Goal: Information Seeking & Learning: Learn about a topic

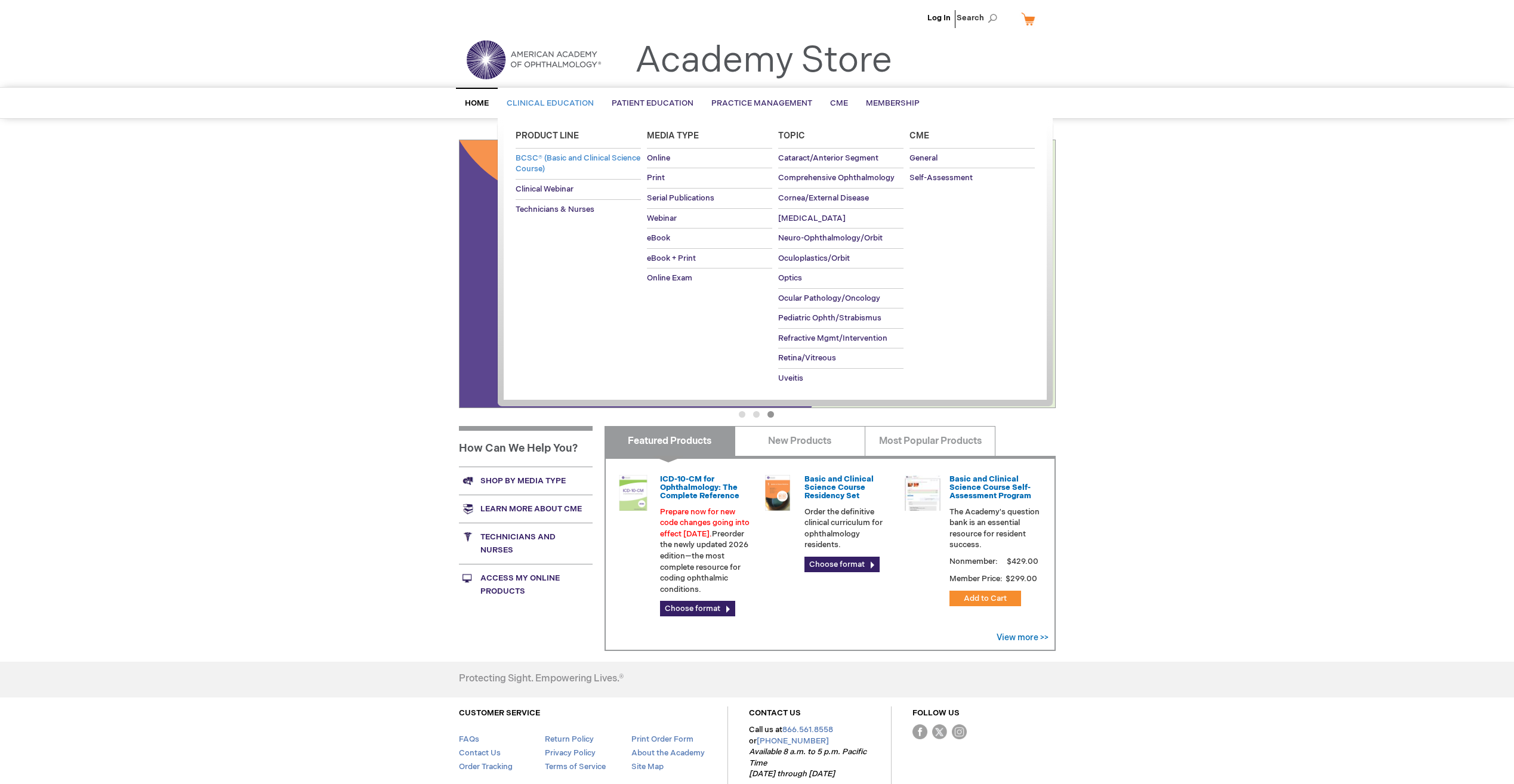
click at [570, 166] on span "BCSC® (Basic and Clinical Science Course)" at bounding box center [578, 164] width 125 height 20
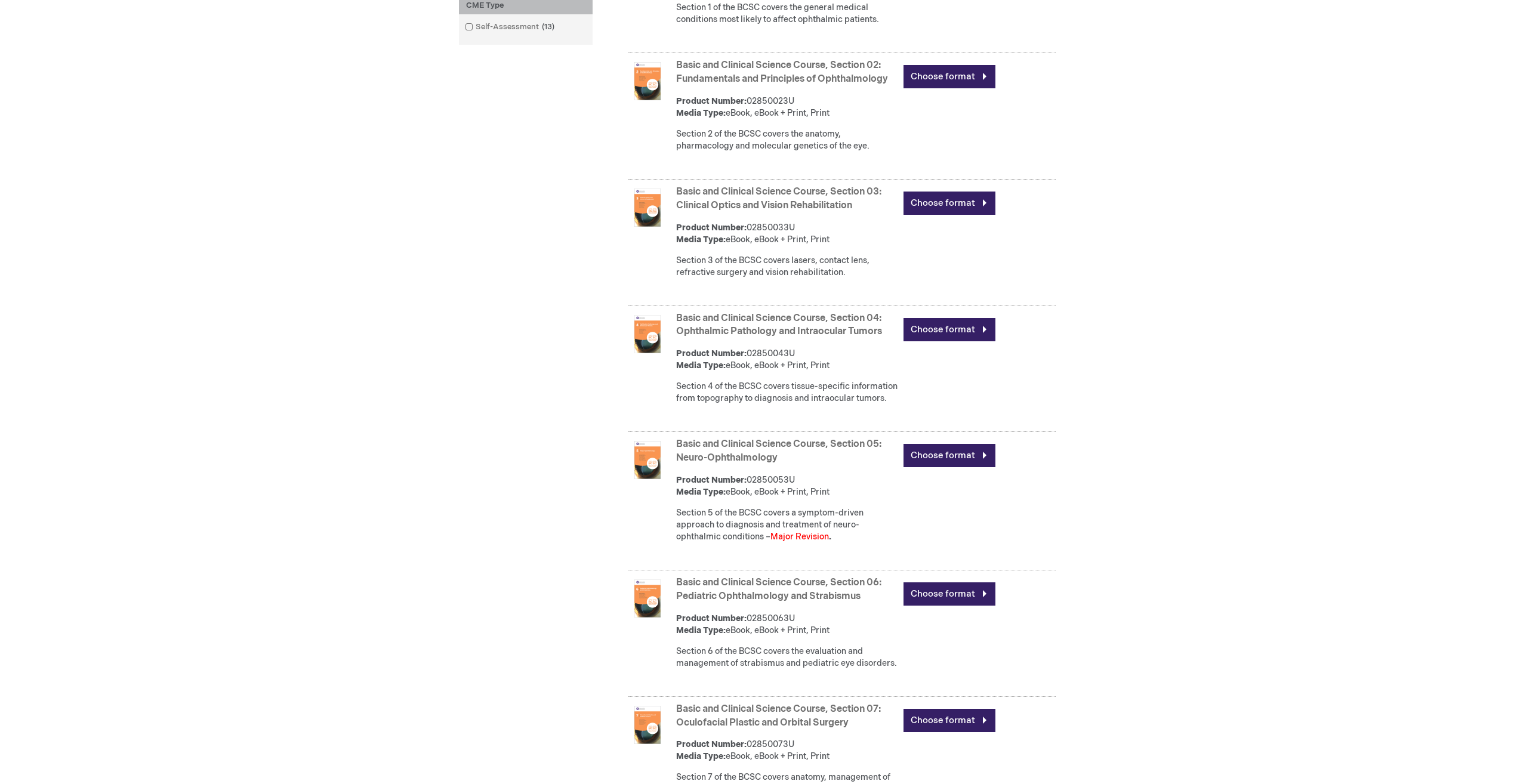
scroll to position [716, 0]
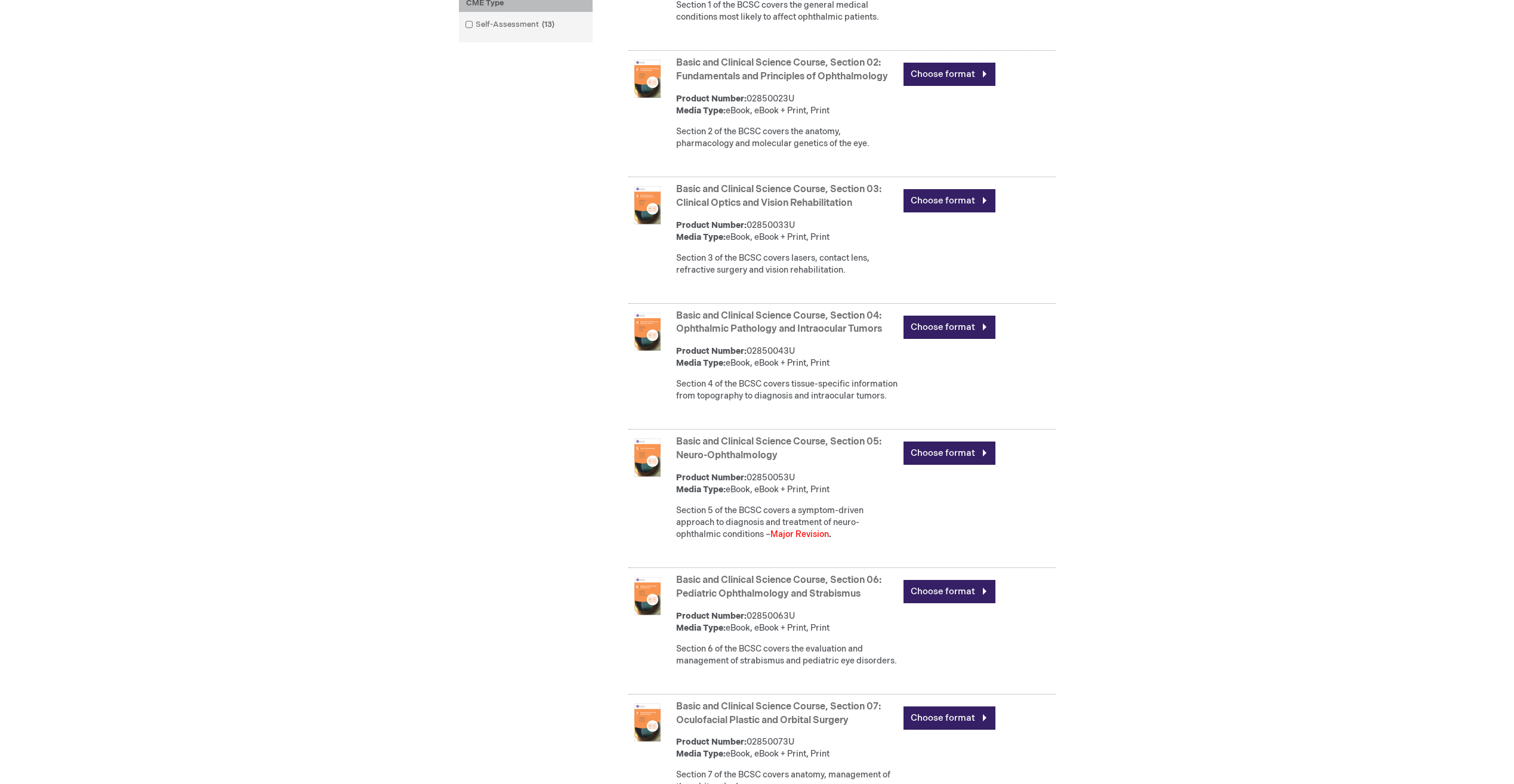
click at [744, 334] on link "Basic and Clinical Science Course, Section 04: Ophthalmic Pathology and Intraoc…" at bounding box center [778, 322] width 206 height 25
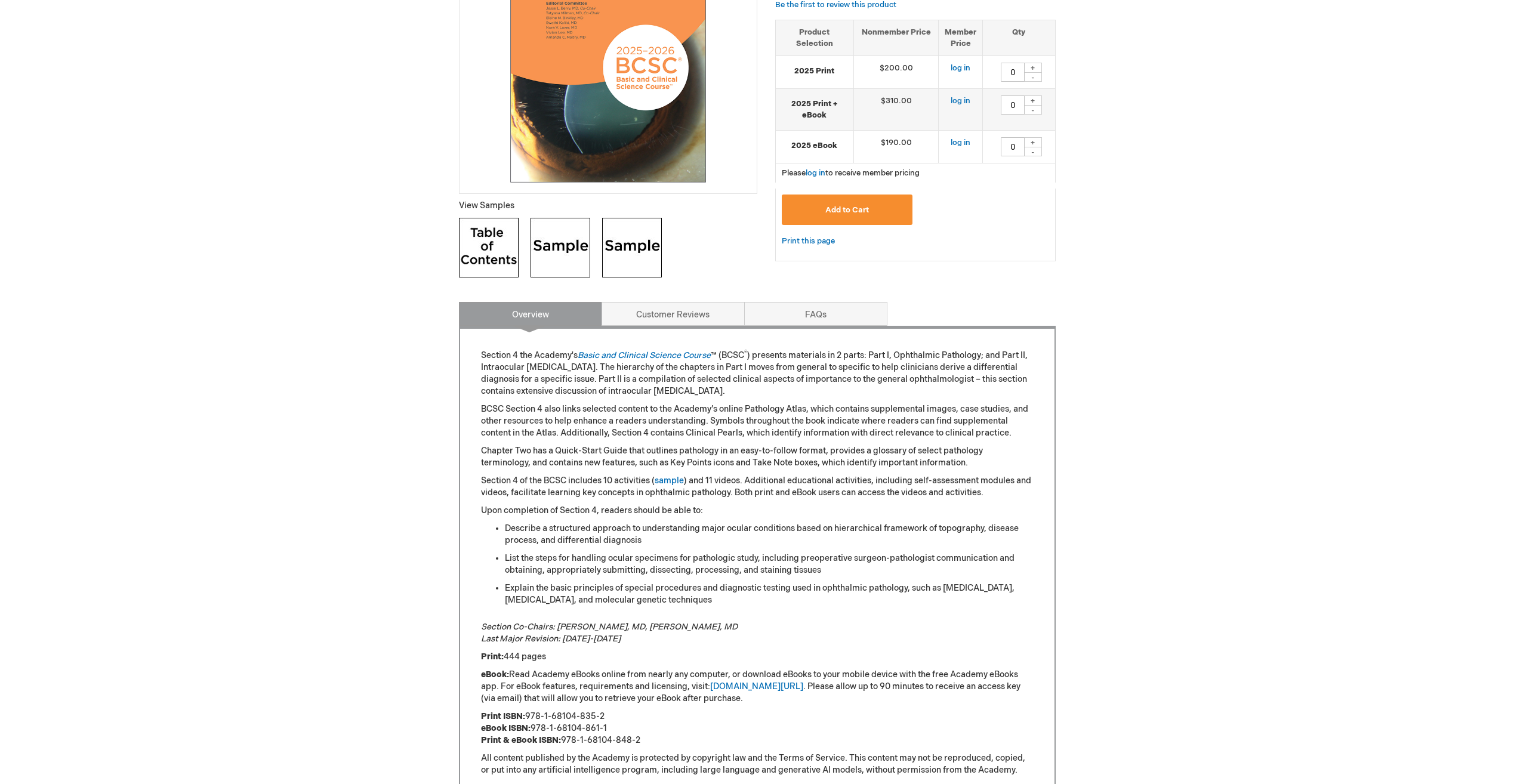
scroll to position [299, 0]
click at [482, 240] on img at bounding box center [489, 247] width 60 height 60
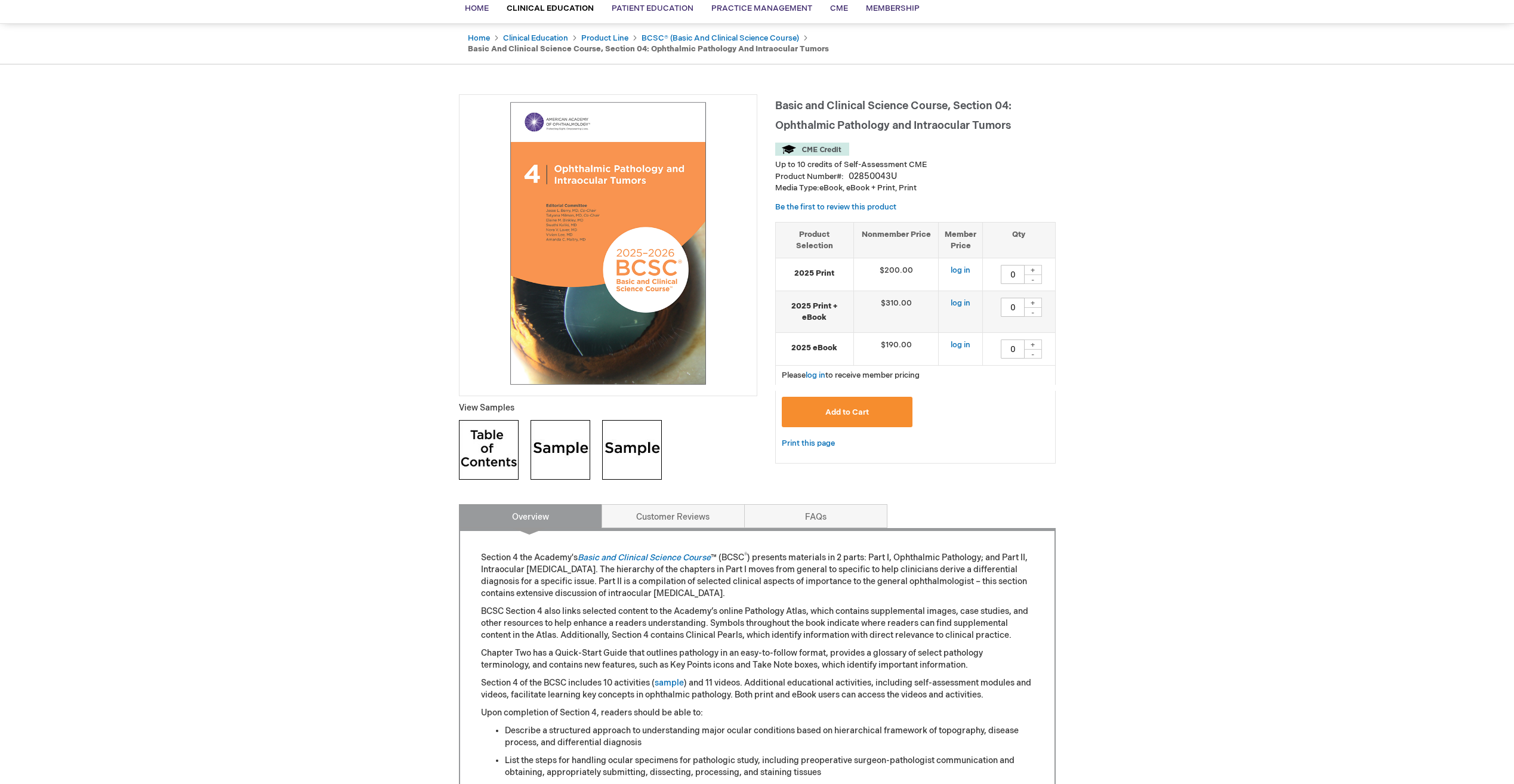
scroll to position [0, 0]
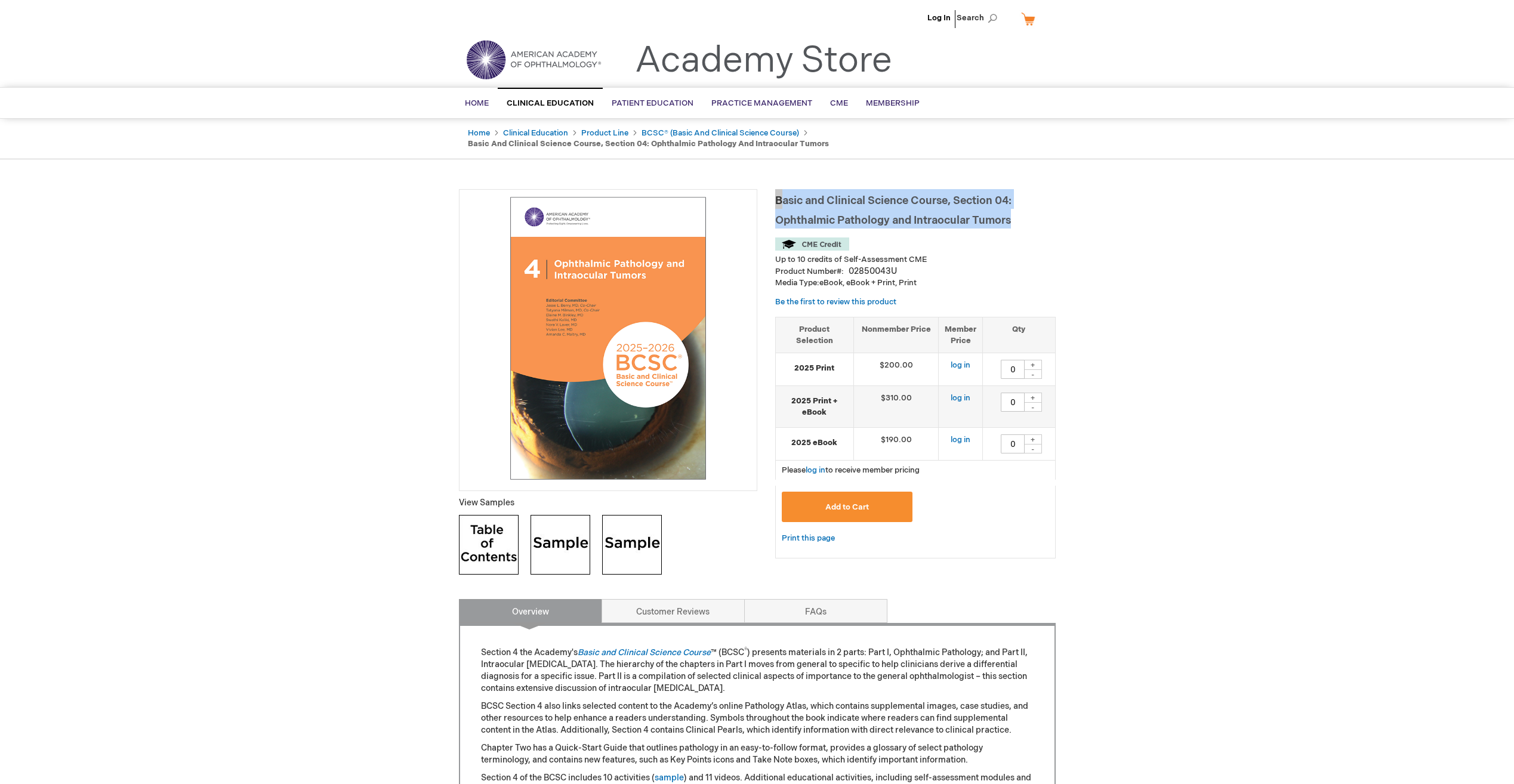
drag, startPoint x: 1020, startPoint y: 221, endPoint x: 775, endPoint y: 204, distance: 245.6
click at [775, 204] on h1 "Basic and Clinical Science Course, Section 04: Ophthalmic Pathology and Intraoc…" at bounding box center [915, 209] width 281 height 39
copy span "Basic and Clinical Science Course, Section 04: Ophthalmic Pathology and Intraoc…"
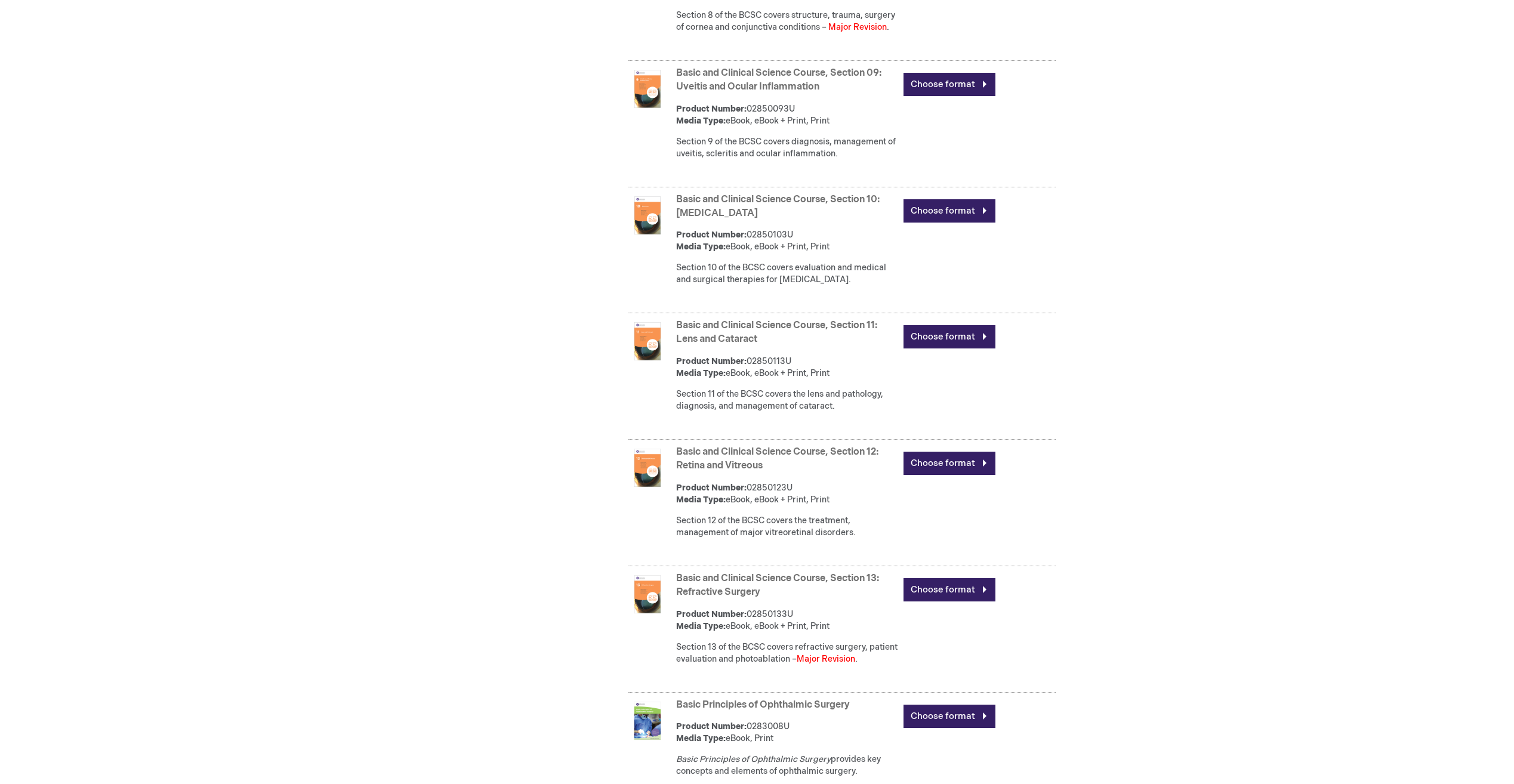
scroll to position [1606, 0]
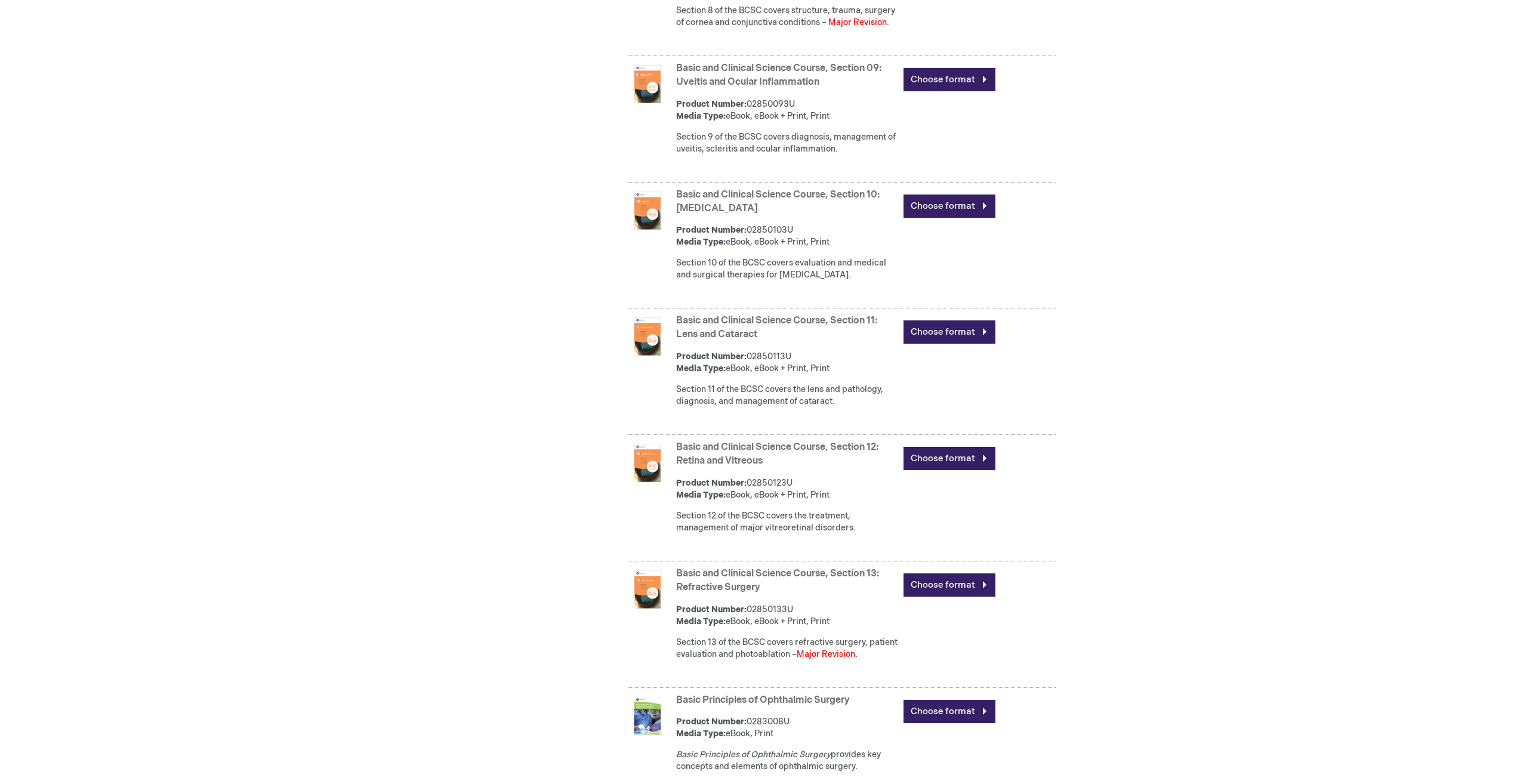
click at [761, 467] on link "Basic and Clinical Science Course, Section 12: Retina and Vitreous" at bounding box center [777, 453] width 202 height 25
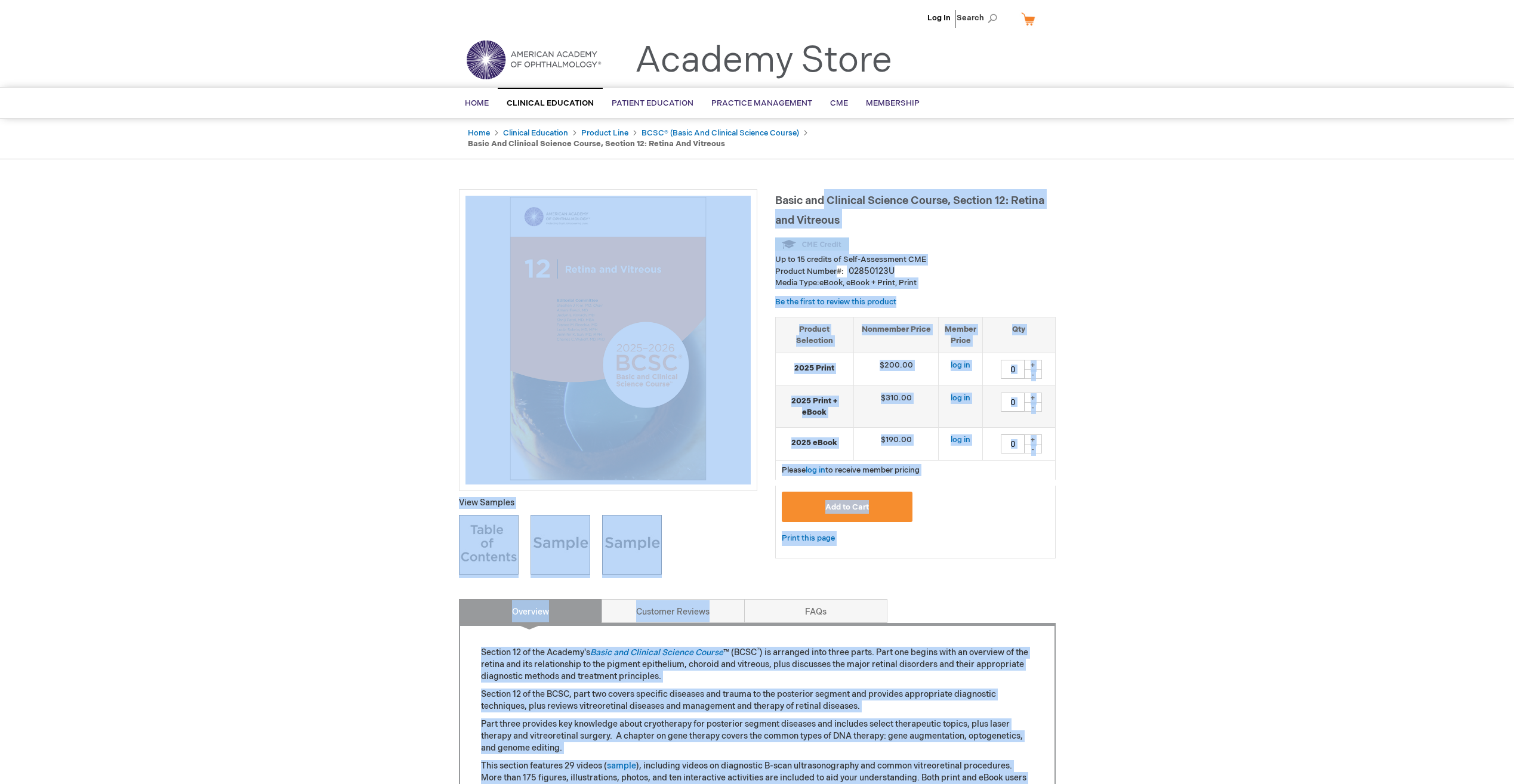
drag, startPoint x: 768, startPoint y: 201, endPoint x: 824, endPoint y: 207, distance: 56.3
click at [824, 207] on div "Basic and Clinical Science Course, Section 12: Retina and Vitreous Up to 15 cre…" at bounding box center [757, 739] width 597 height 1099
click at [823, 207] on h1 "Basic and Clinical Science Course, Section 12: Retina and Vitreous" at bounding box center [915, 209] width 281 height 39
drag, startPoint x: 773, startPoint y: 200, endPoint x: 812, endPoint y: 211, distance: 40.5
click at [812, 211] on div "Basic and Clinical Science Course, Section 12: Retina and Vitreous Up to 15 cre…" at bounding box center [757, 739] width 597 height 1099
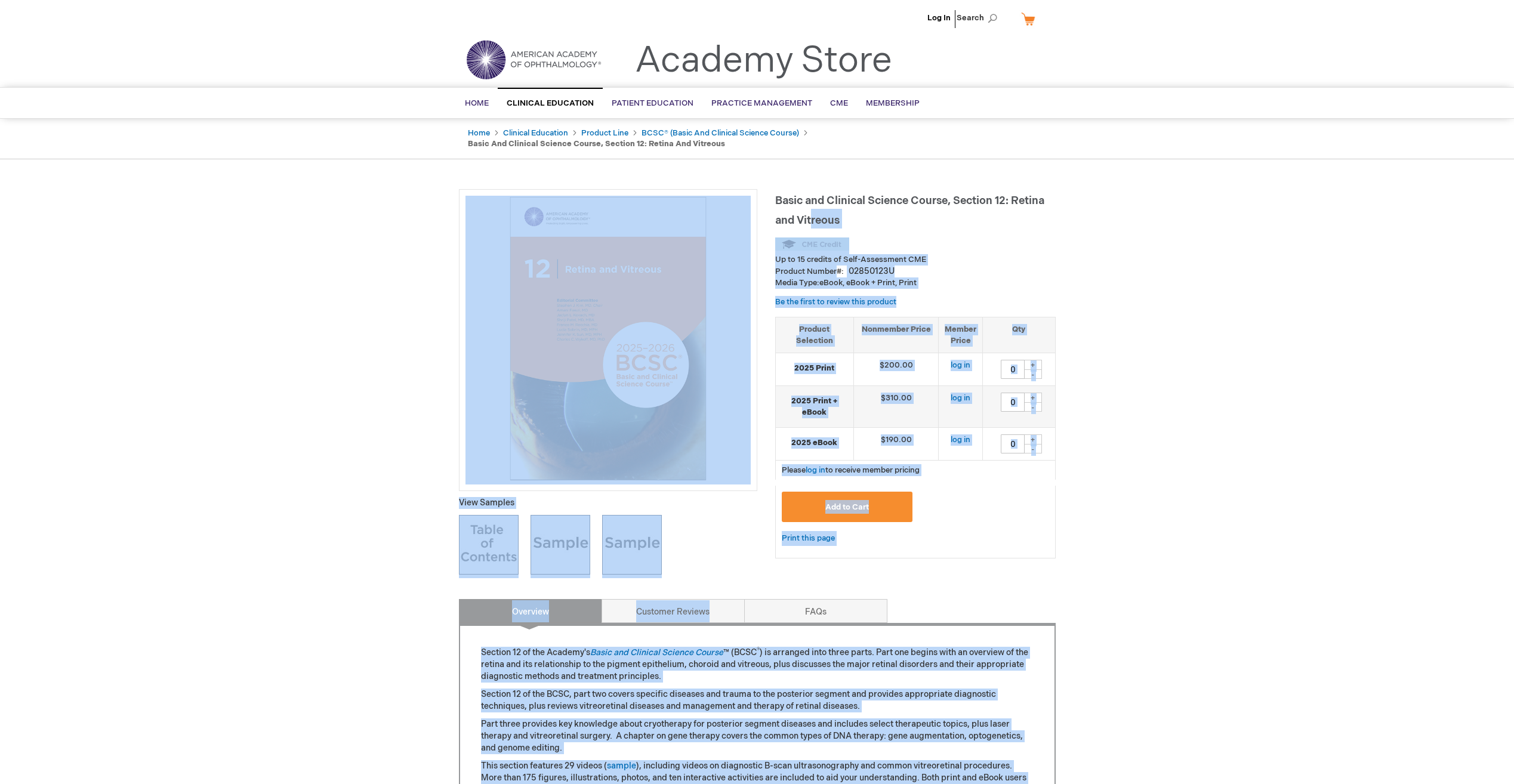
drag, startPoint x: 812, startPoint y: 211, endPoint x: 850, endPoint y: 212, distance: 38.0
click at [850, 212] on h1 "Basic and Clinical Science Course, Section 12: Retina and Vitreous" at bounding box center [915, 209] width 281 height 39
click at [845, 221] on h1 "Basic and Clinical Science Course, Section 12: Retina and Vitreous" at bounding box center [915, 209] width 281 height 39
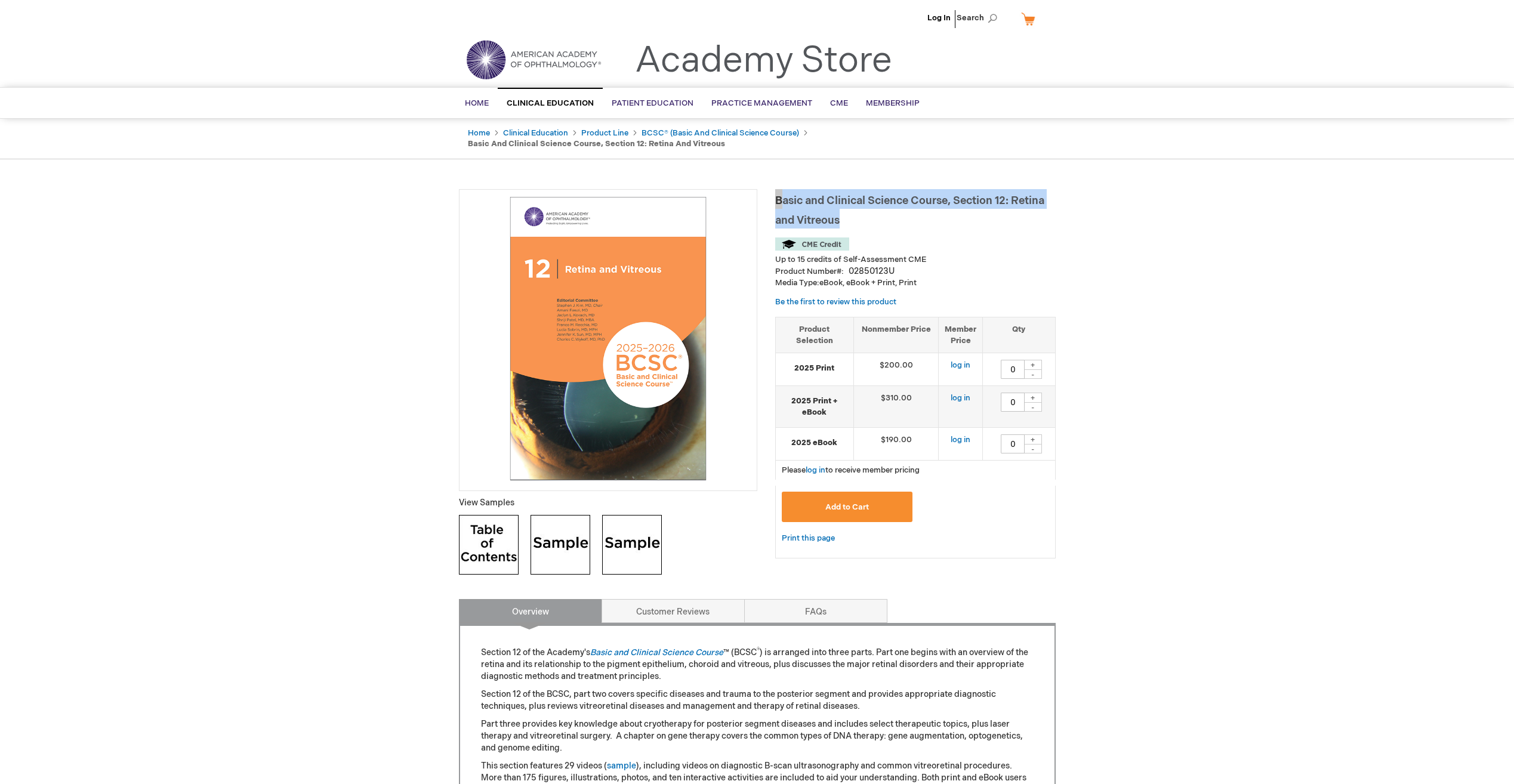
drag, startPoint x: 844, startPoint y: 221, endPoint x: 777, endPoint y: 203, distance: 69.4
click at [777, 203] on h1 "Basic and Clinical Science Course, Section 12: Retina and Vitreous" at bounding box center [915, 209] width 281 height 39
copy span "Basic and Clinical Science Course, Section 12: Retina and Vitreous"
click at [463, 554] on img at bounding box center [489, 544] width 60 height 60
